Goal: Information Seeking & Learning: Learn about a topic

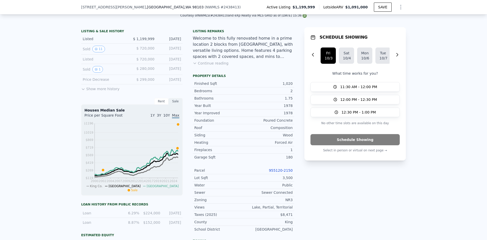
scroll to position [125, 0]
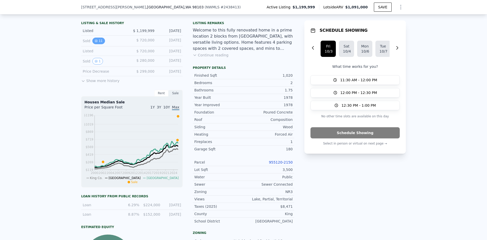
click at [97, 44] on button "11" at bounding box center [98, 41] width 12 height 7
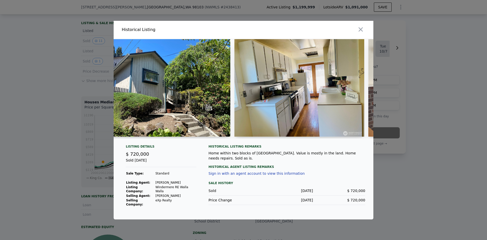
scroll to position [0, 0]
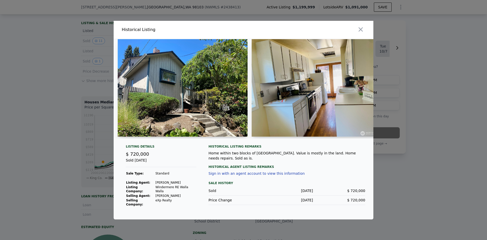
click at [265, 110] on img at bounding box center [317, 87] width 130 height 97
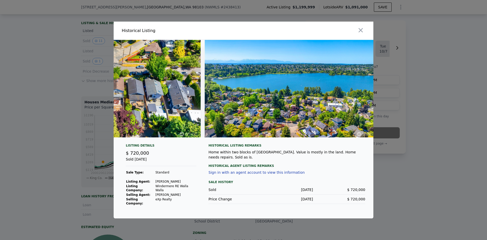
scroll to position [0, 1310]
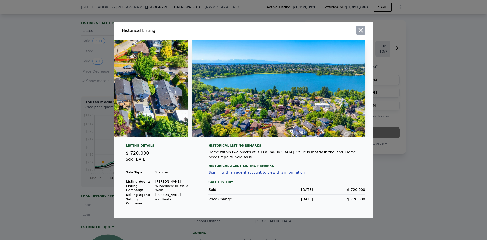
click at [362, 33] on icon "button" at bounding box center [360, 30] width 7 height 7
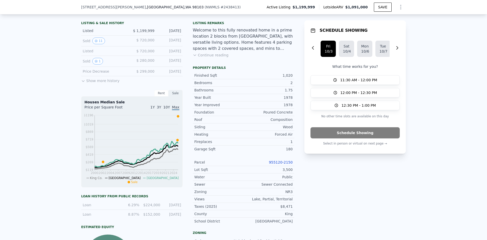
scroll to position [100, 0]
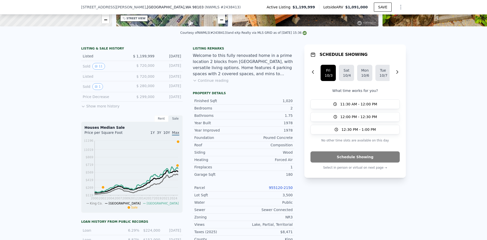
click at [109, 109] on button "Show more history" at bounding box center [100, 105] width 38 height 7
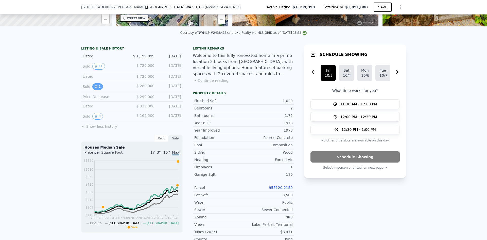
click at [95, 88] on icon "View historical data" at bounding box center [96, 87] width 2 height 2
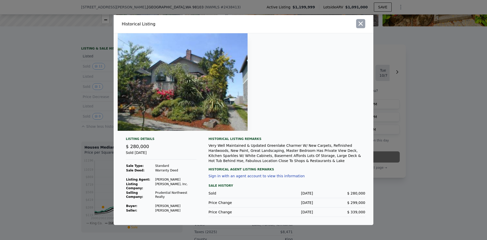
click at [363, 24] on icon "button" at bounding box center [360, 23] width 7 height 7
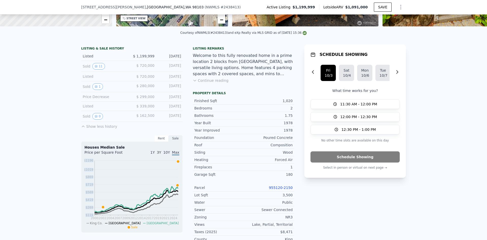
click at [176, 191] on icon "2000 2002 2004 2007 2009 2012 2014 2017 2019 2021 2024 $119 $269 $419 $569 $719…" at bounding box center [132, 193] width 95 height 71
click at [176, 186] on icon at bounding box center [177, 185] width 2 height 2
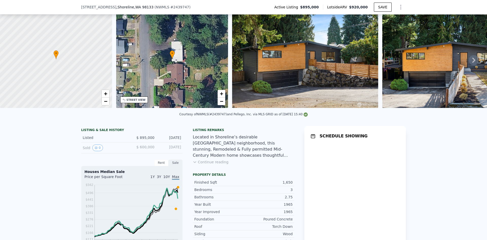
scroll to position [49, 0]
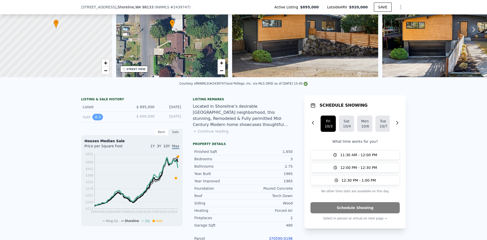
click at [96, 120] on button "0" at bounding box center [97, 117] width 11 height 7
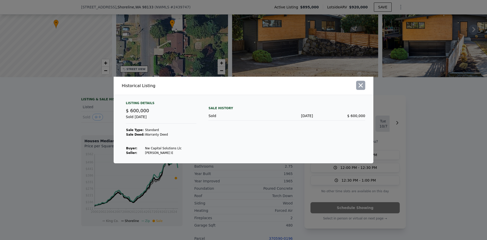
click at [362, 86] on icon "button" at bounding box center [361, 85] width 4 height 4
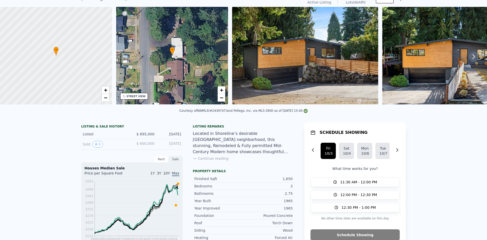
scroll to position [2, 0]
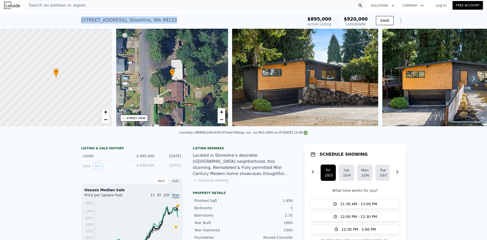
drag, startPoint x: 176, startPoint y: 21, endPoint x: 79, endPoint y: 22, distance: 96.5
click at [81, 22] on div "[STREET_ADDRESS] Active at $895k (~ARV $920k )" at bounding box center [191, 21] width 220 height 14
copy div "[STREET_ADDRESS]"
